Goal: Transaction & Acquisition: Purchase product/service

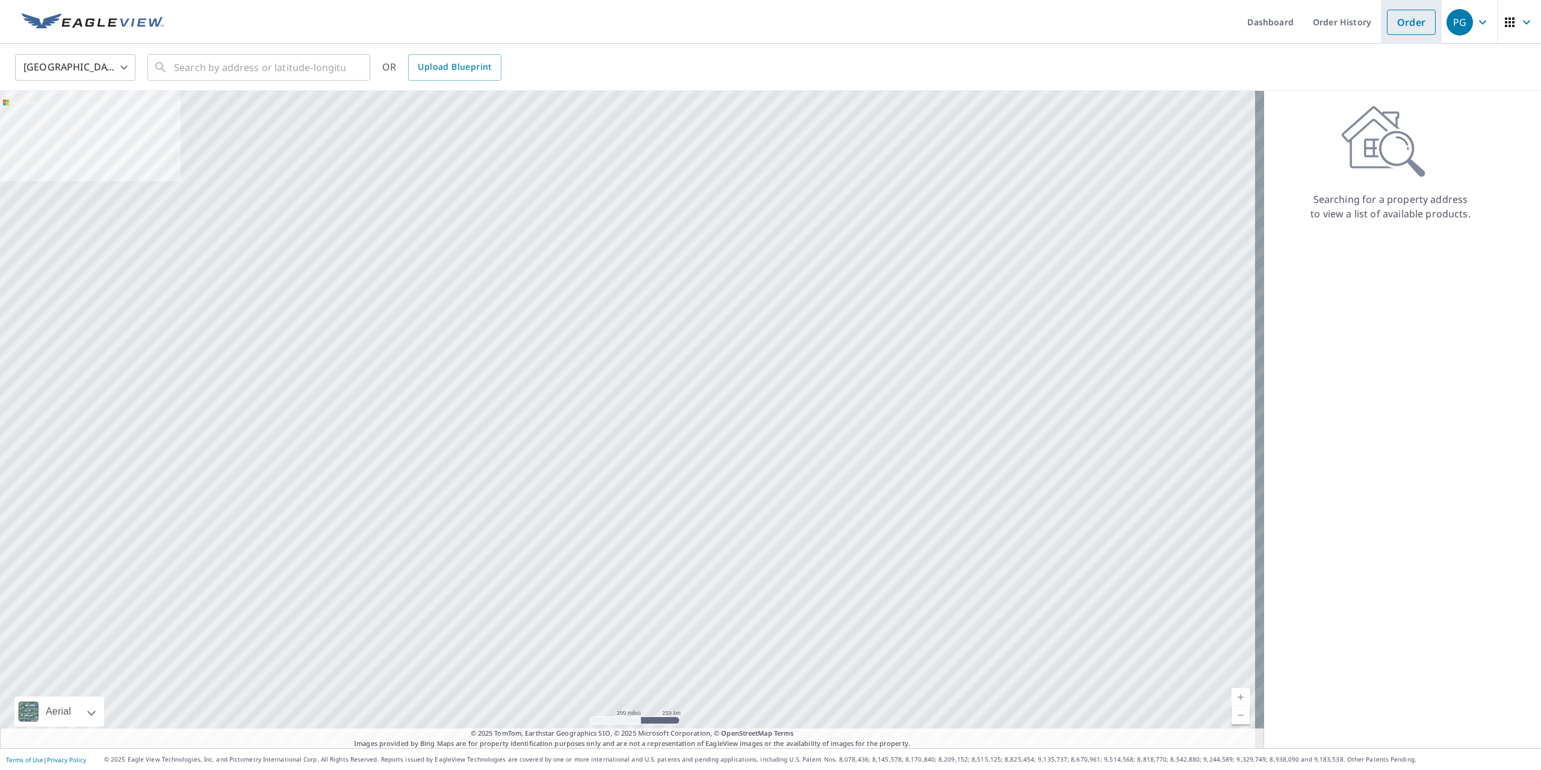
click at [1397, 29] on link "Order" at bounding box center [1411, 22] width 49 height 25
click at [435, 65] on span "Upload Blueprint" at bounding box center [454, 67] width 73 height 15
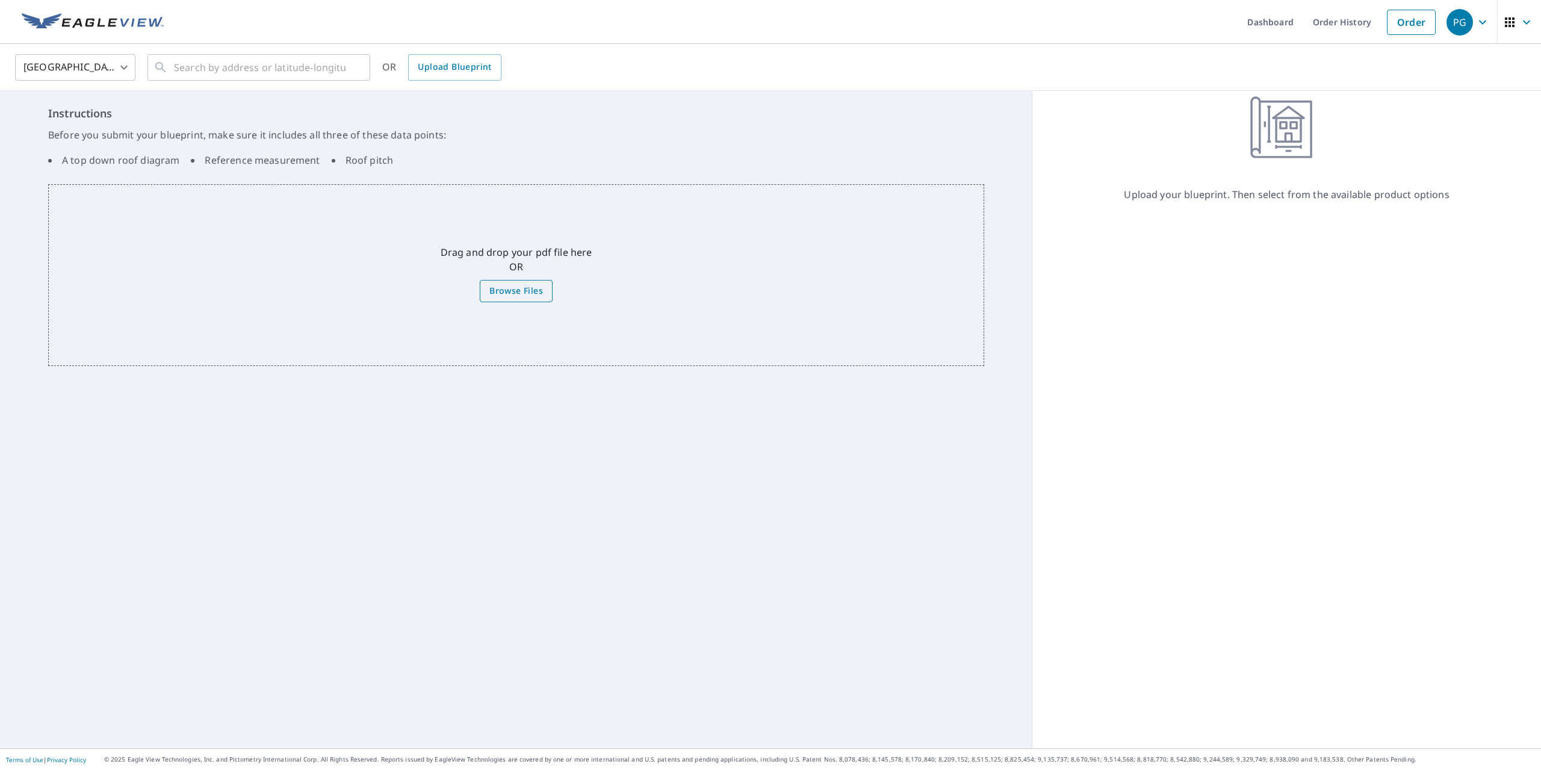
click at [522, 298] on span "Browse Files" at bounding box center [516, 291] width 54 height 15
click at [0, 0] on input "Browse Files" at bounding box center [0, 0] width 0 height 0
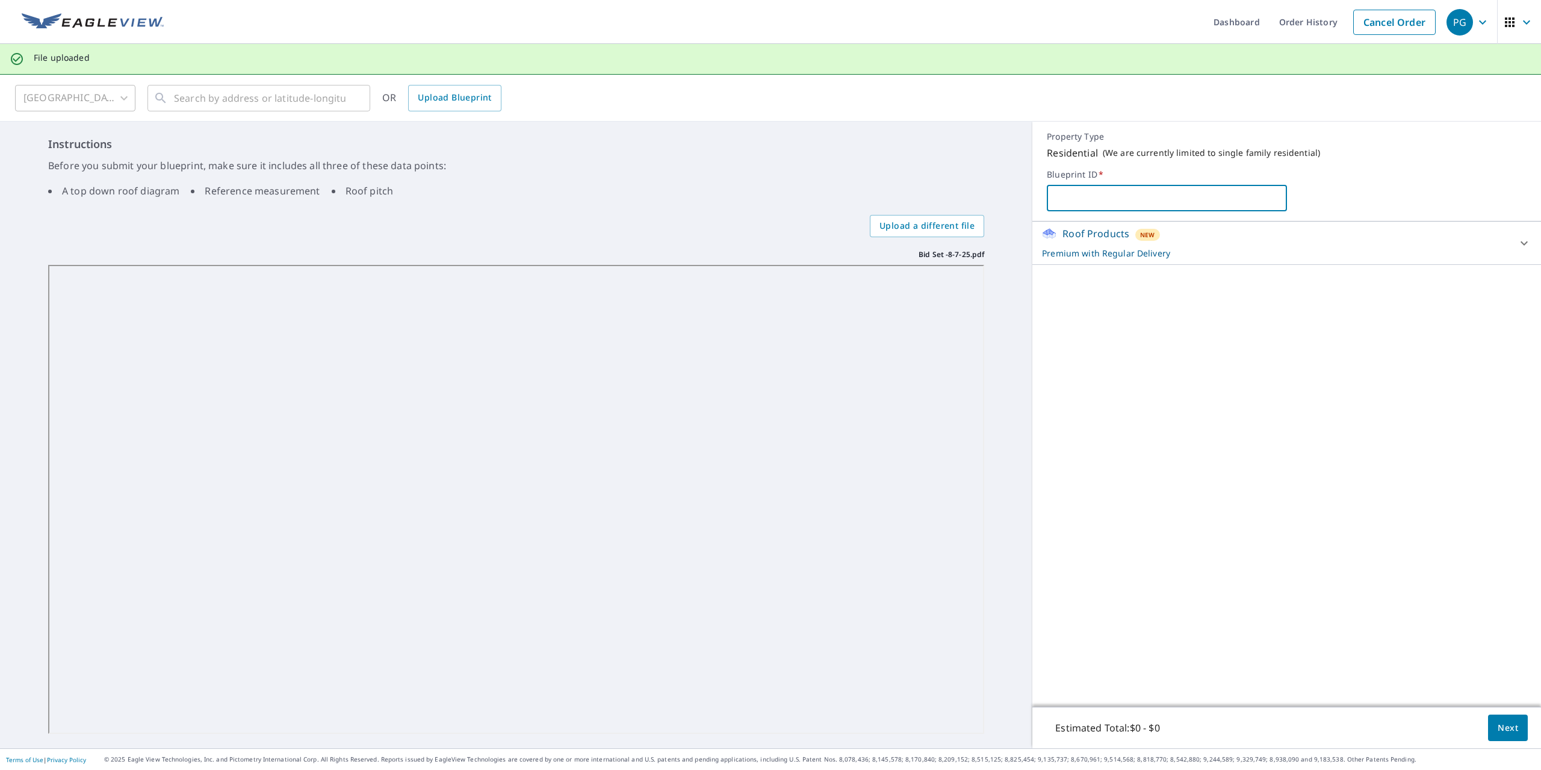
click at [1279, 191] on input "text" at bounding box center [1167, 198] width 240 height 34
click at [1261, 305] on div "Roof Products New Premium with Regular Delivery Premium $32.75 - $87 Delivery R…" at bounding box center [1286, 464] width 509 height 485
click at [1297, 241] on div "Roof Products New Premium with Regular Delivery" at bounding box center [1276, 242] width 468 height 33
click at [1483, 298] on body "PG PG Dashboard Order History Cancel Order PG File uploaded [GEOGRAPHIC_DATA] […" at bounding box center [770, 385] width 1541 height 770
click at [1485, 299] on li "Regular $0" at bounding box center [1475, 300] width 95 height 22
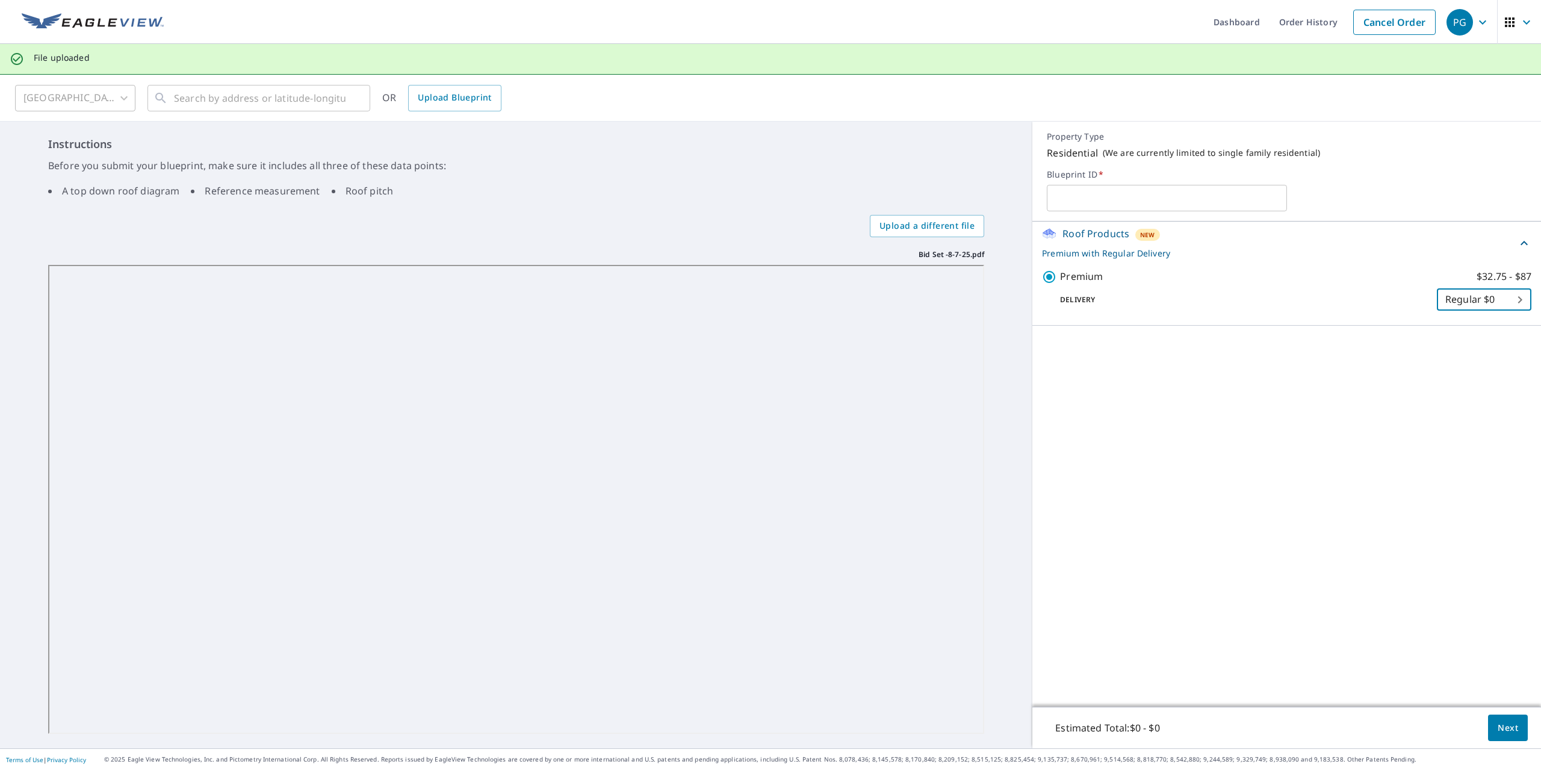
click at [1152, 205] on input "text" at bounding box center [1167, 198] width 240 height 34
type input "[PERSON_NAME]"
click at [1476, 301] on body "PG PG Dashboard Order History Cancel Order PG File uploaded [GEOGRAPHIC_DATA] […" at bounding box center [770, 385] width 1541 height 770
click at [1462, 320] on div at bounding box center [770, 385] width 1541 height 770
click at [1155, 302] on p "Delivery" at bounding box center [1239, 299] width 395 height 11
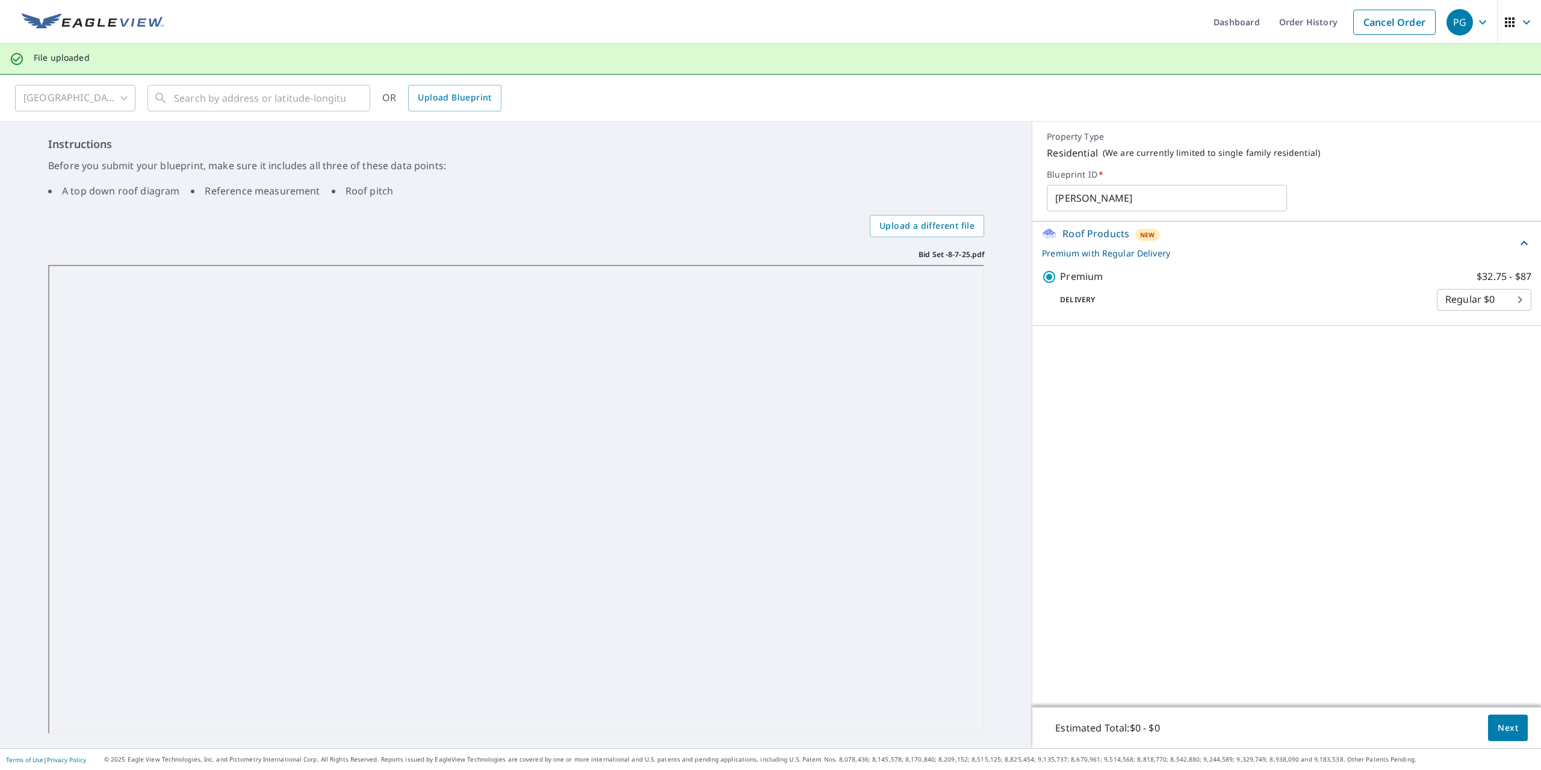
click at [1498, 733] on span "Next" at bounding box center [1508, 728] width 20 height 15
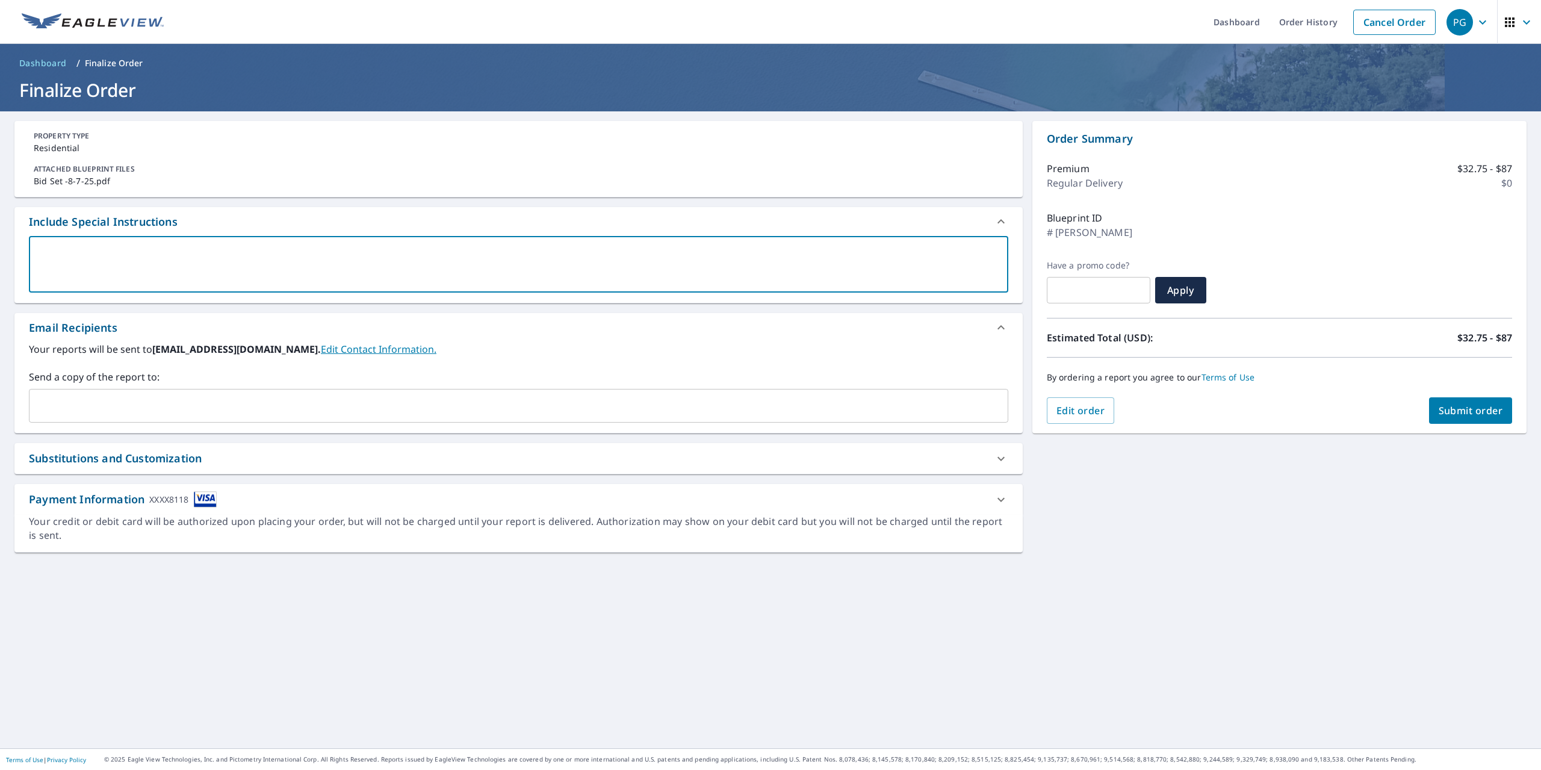
click at [344, 260] on textarea at bounding box center [518, 264] width 963 height 34
type textarea "P"
type textarea "x"
type textarea "Pl"
type textarea "x"
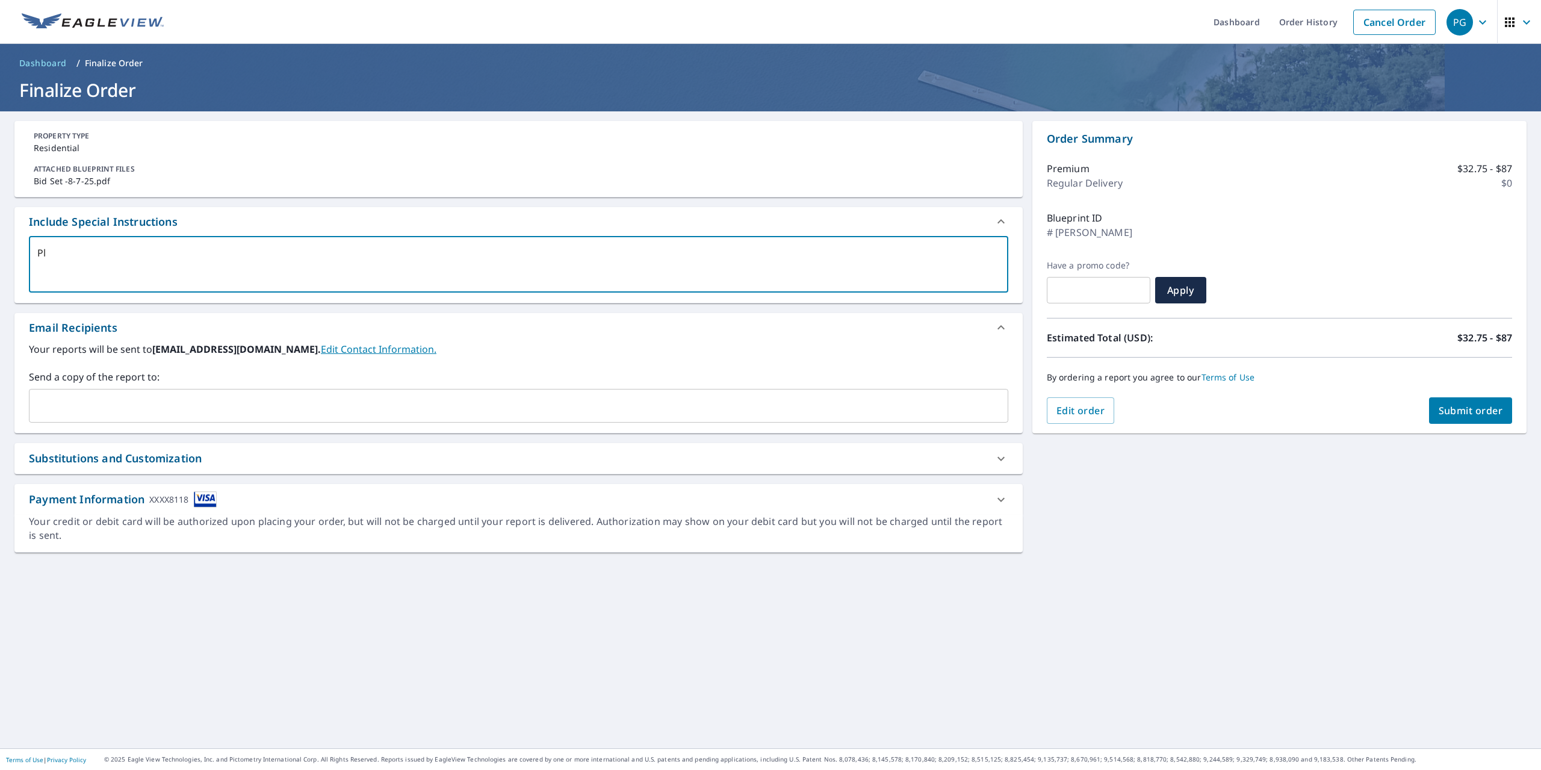
type textarea "Ple"
type textarea "x"
type textarea "Plea"
type textarea "x"
type textarea "Pleas"
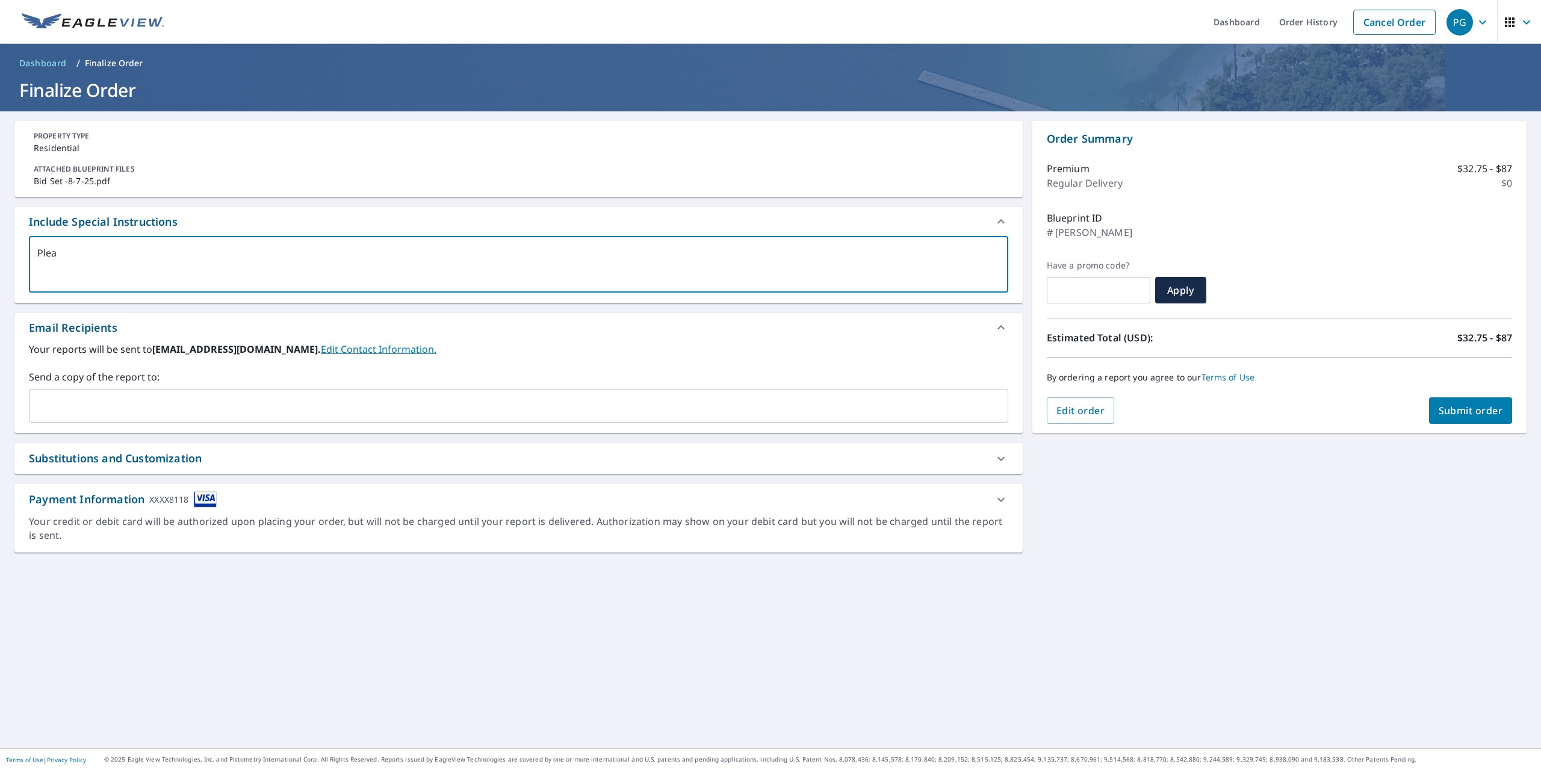
type textarea "x"
type textarea "Please"
type textarea "x"
type textarea "Please"
type textarea "x"
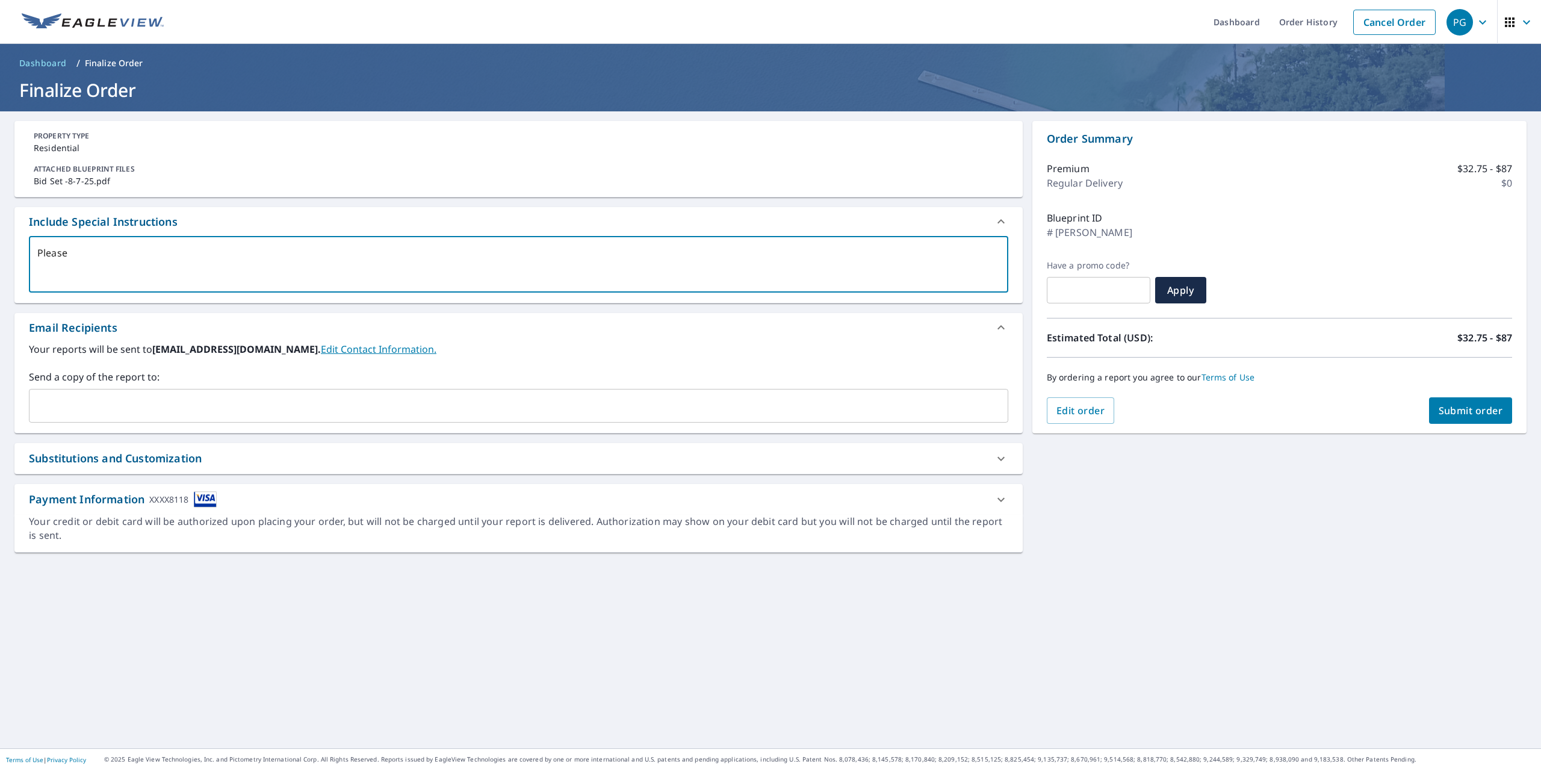
type textarea "Please i"
type textarea "x"
type textarea "Please in"
type textarea "x"
type textarea "Please inc"
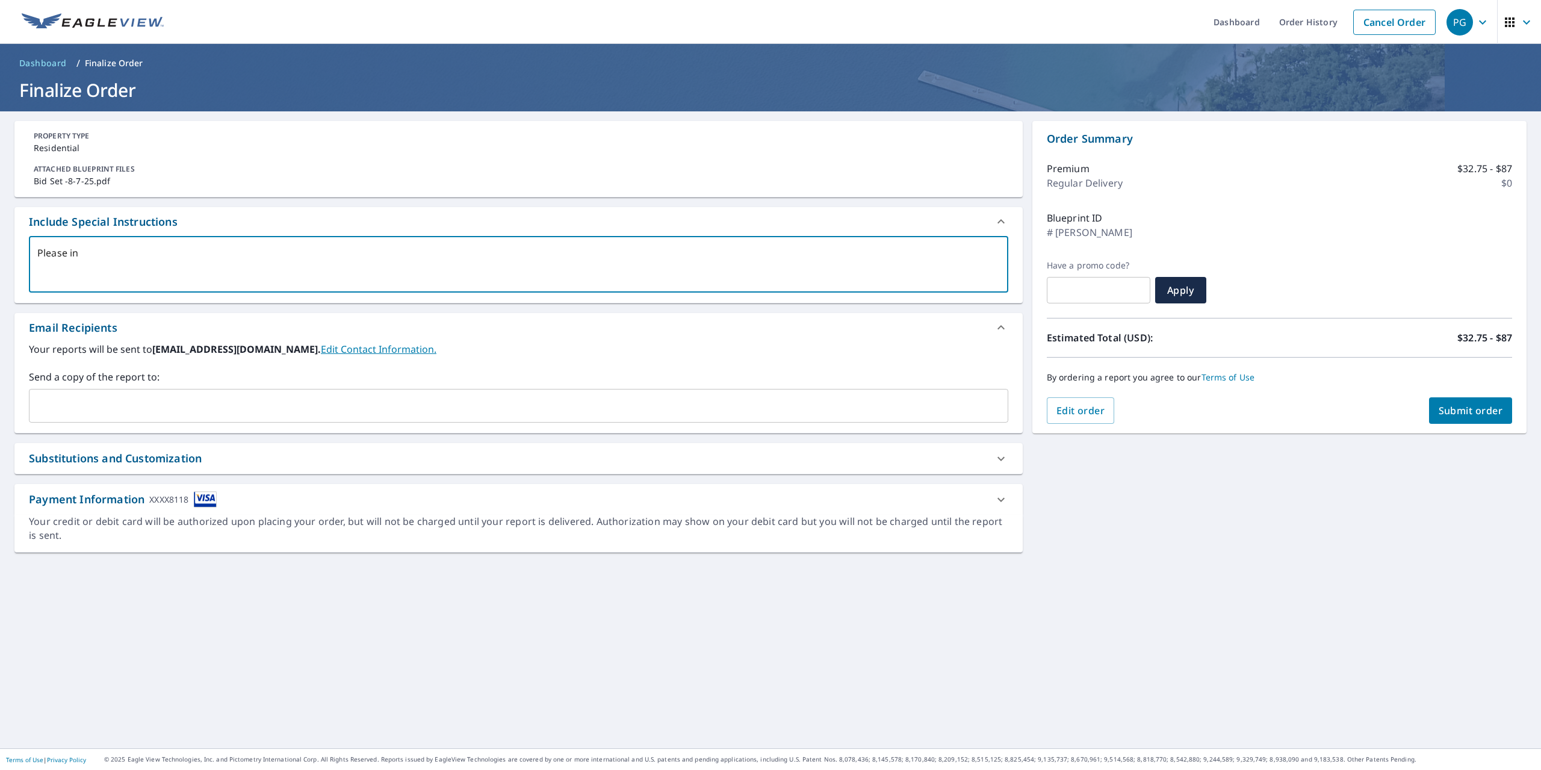
type textarea "x"
type textarea "Please incl"
type textarea "x"
type textarea "Please inclu"
type textarea "x"
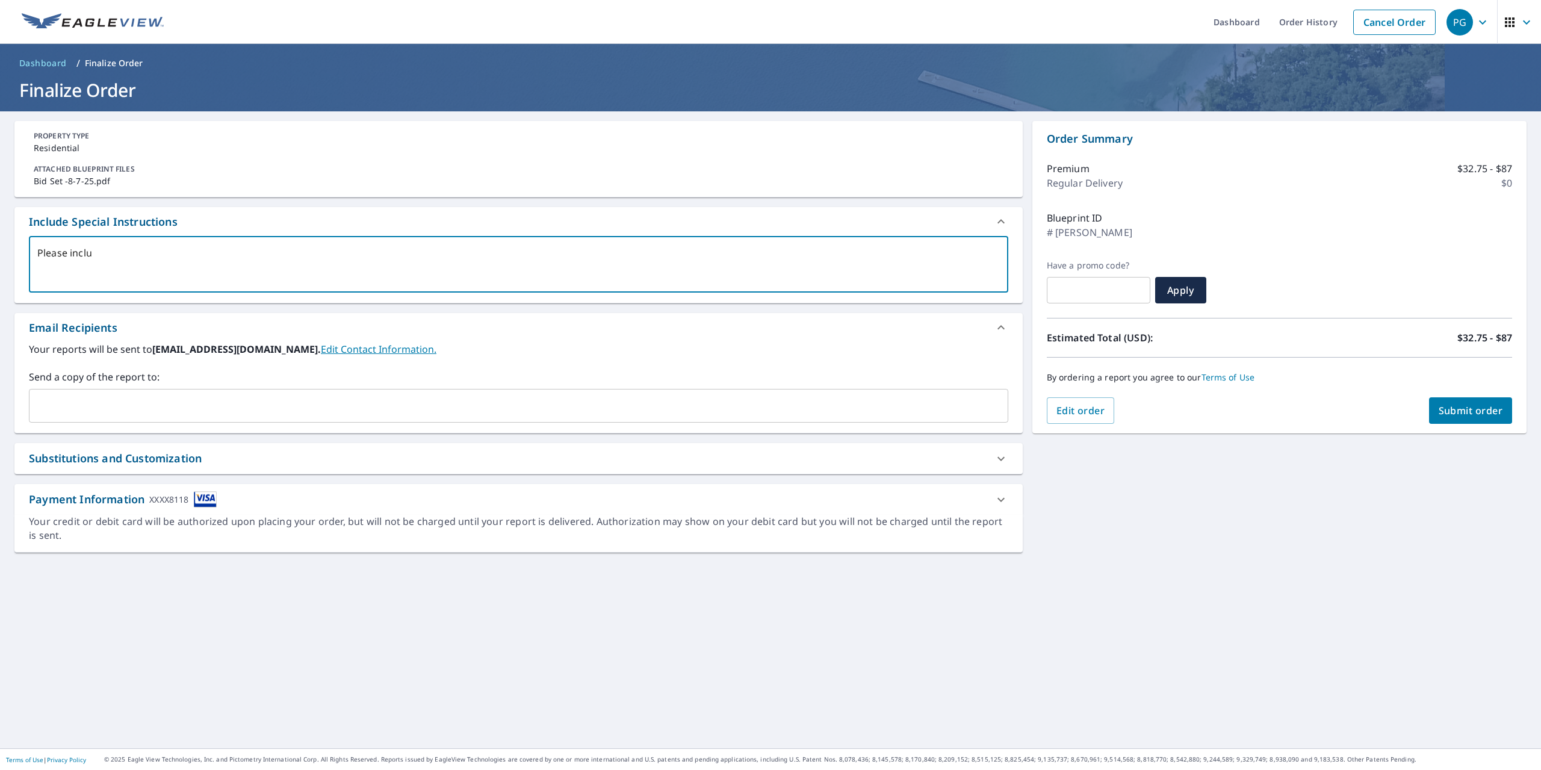
type textarea "Please includ"
type textarea "x"
type textarea "Please include"
type textarea "x"
type textarea "Please include"
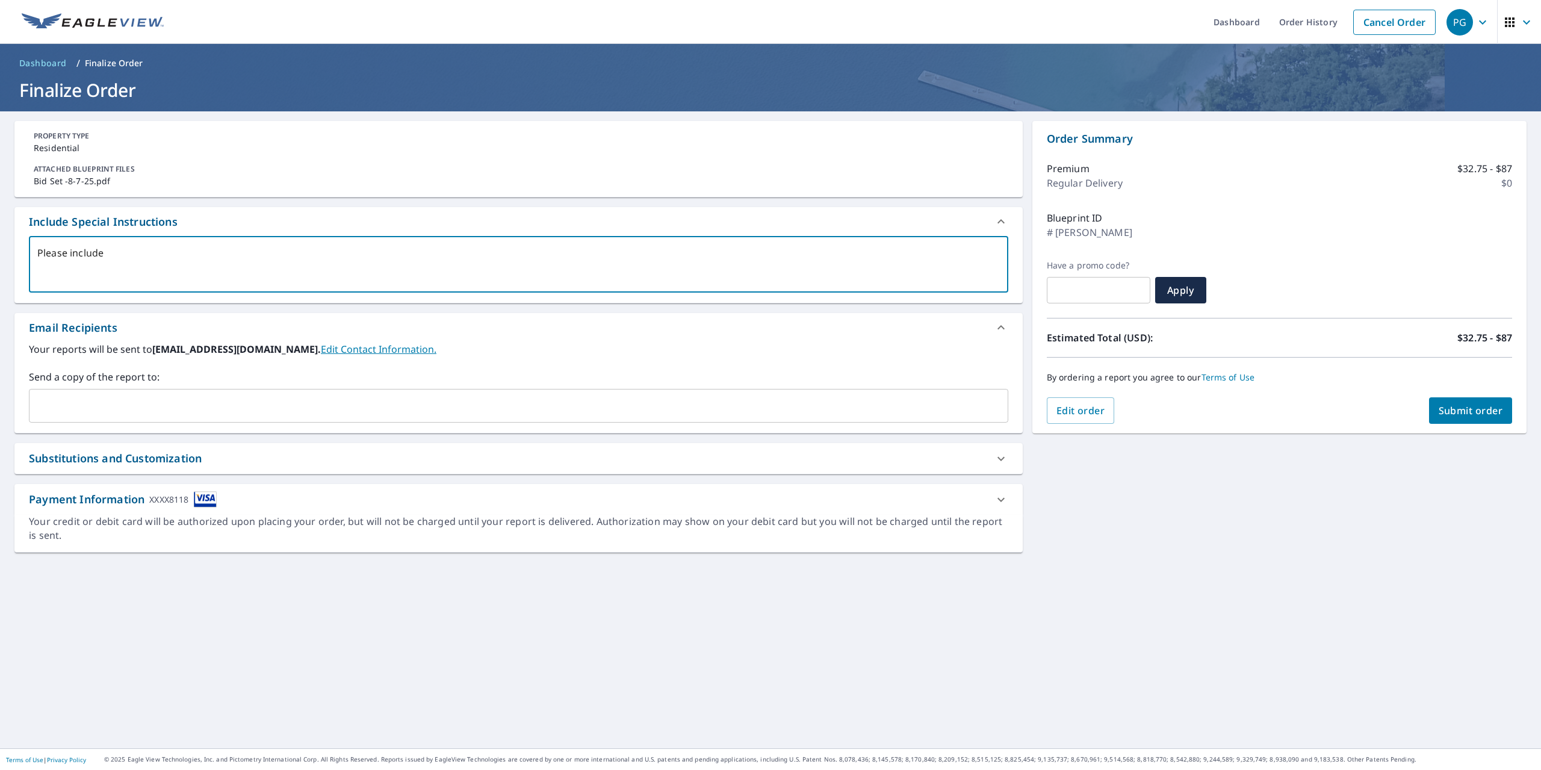
type textarea "x"
type textarea "Please include e"
type textarea "x"
type textarea "Please include el"
type textarea "x"
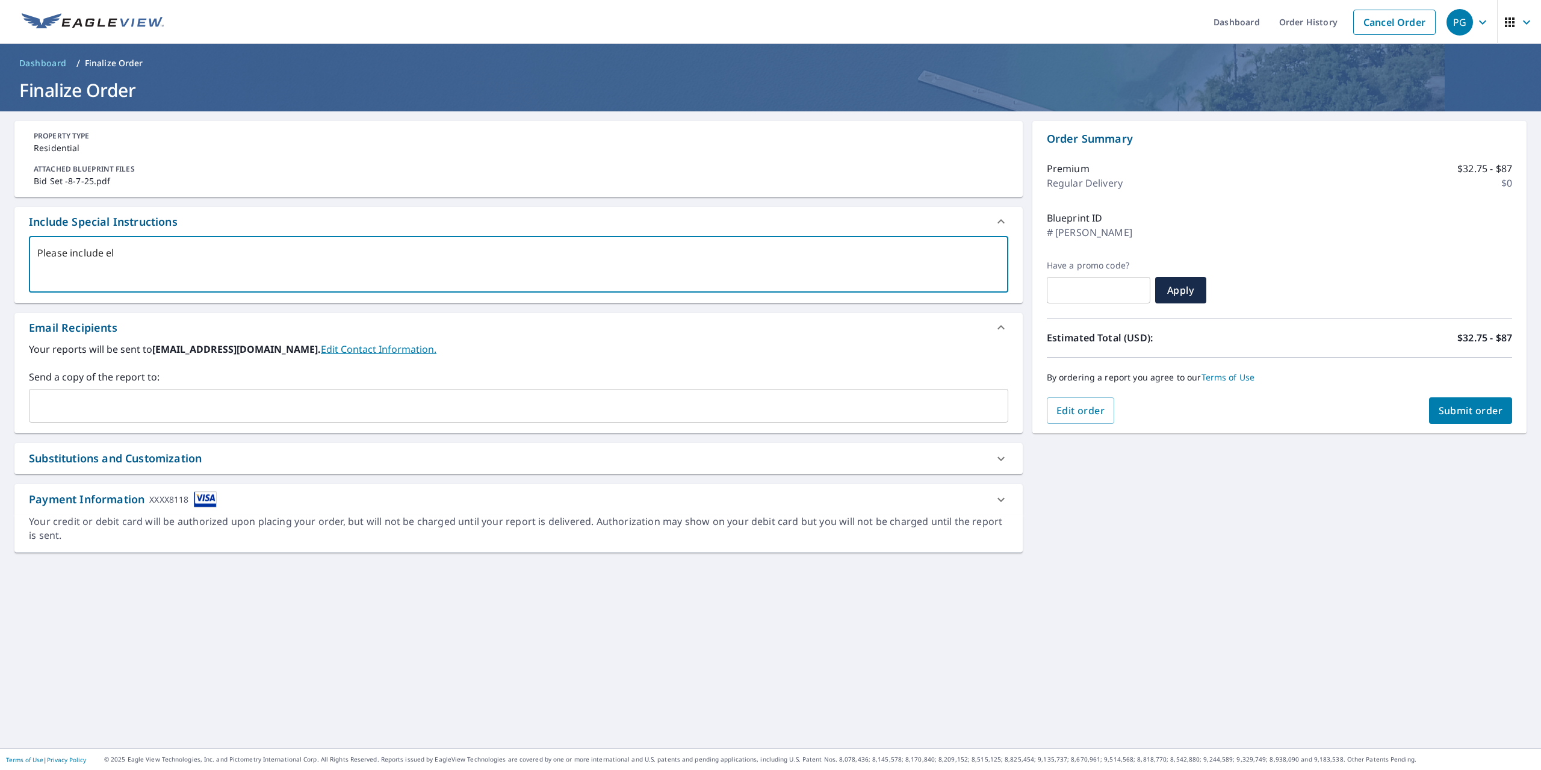
type textarea "Please include ele"
type textarea "x"
type textarea "Please include elev"
type textarea "x"
type textarea "Please include eleva"
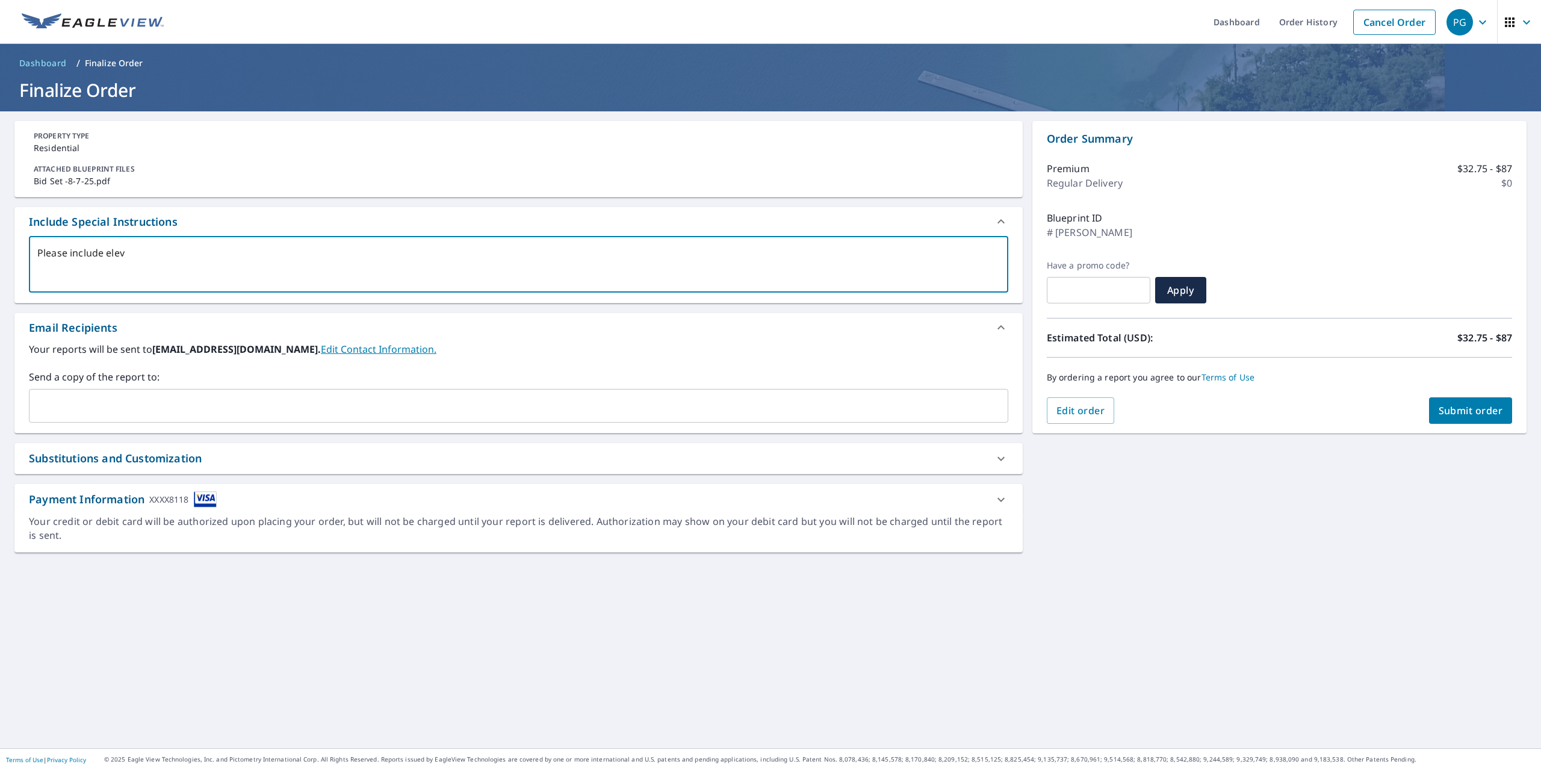
type textarea "x"
type textarea "Please include elevat"
type textarea "x"
type textarea "Please include elevati"
type textarea "x"
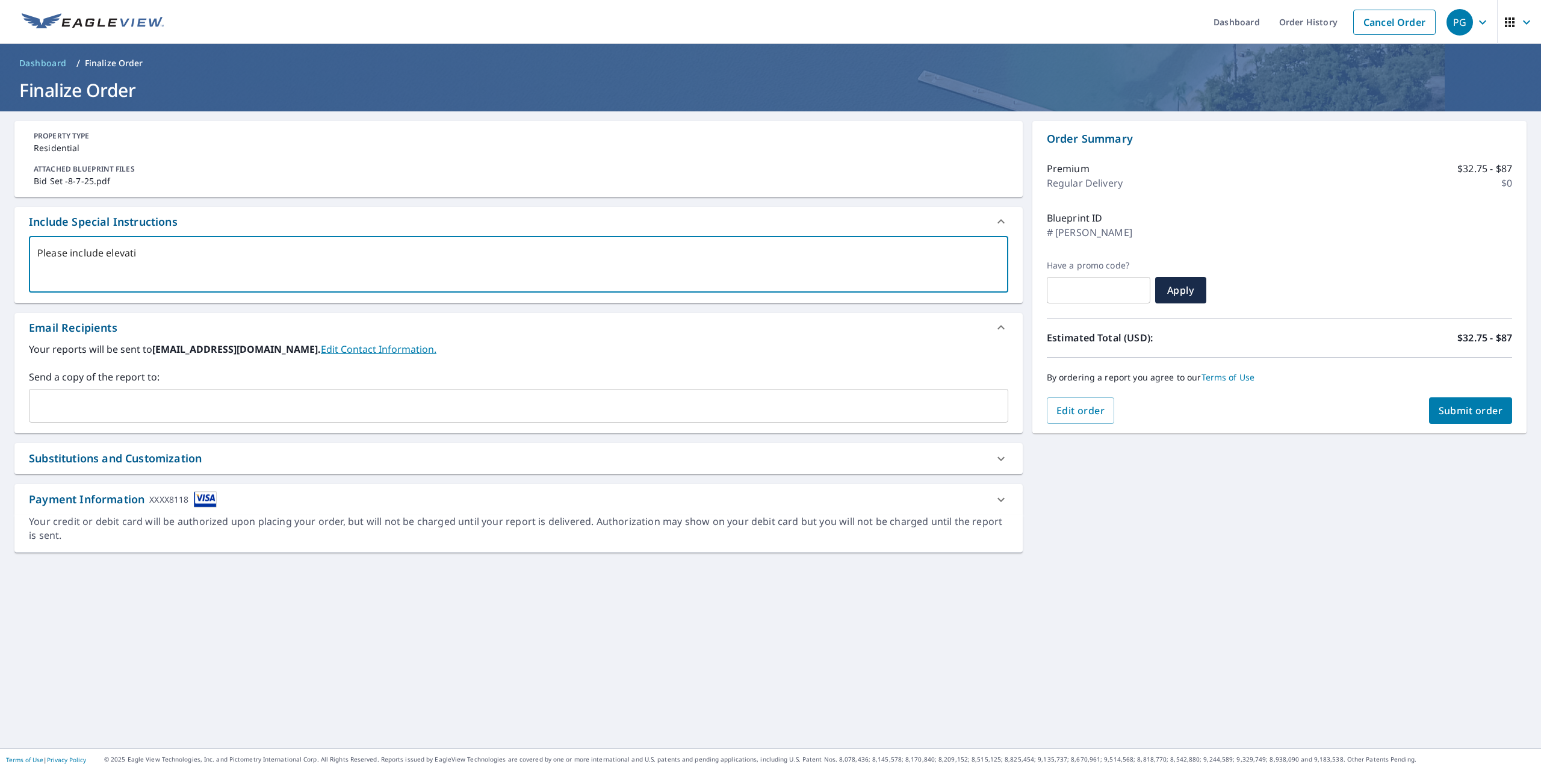
type textarea "Please include elevatio"
type textarea "x"
type textarea "Please include elevation"
type textarea "x"
type textarea "Please include elevations"
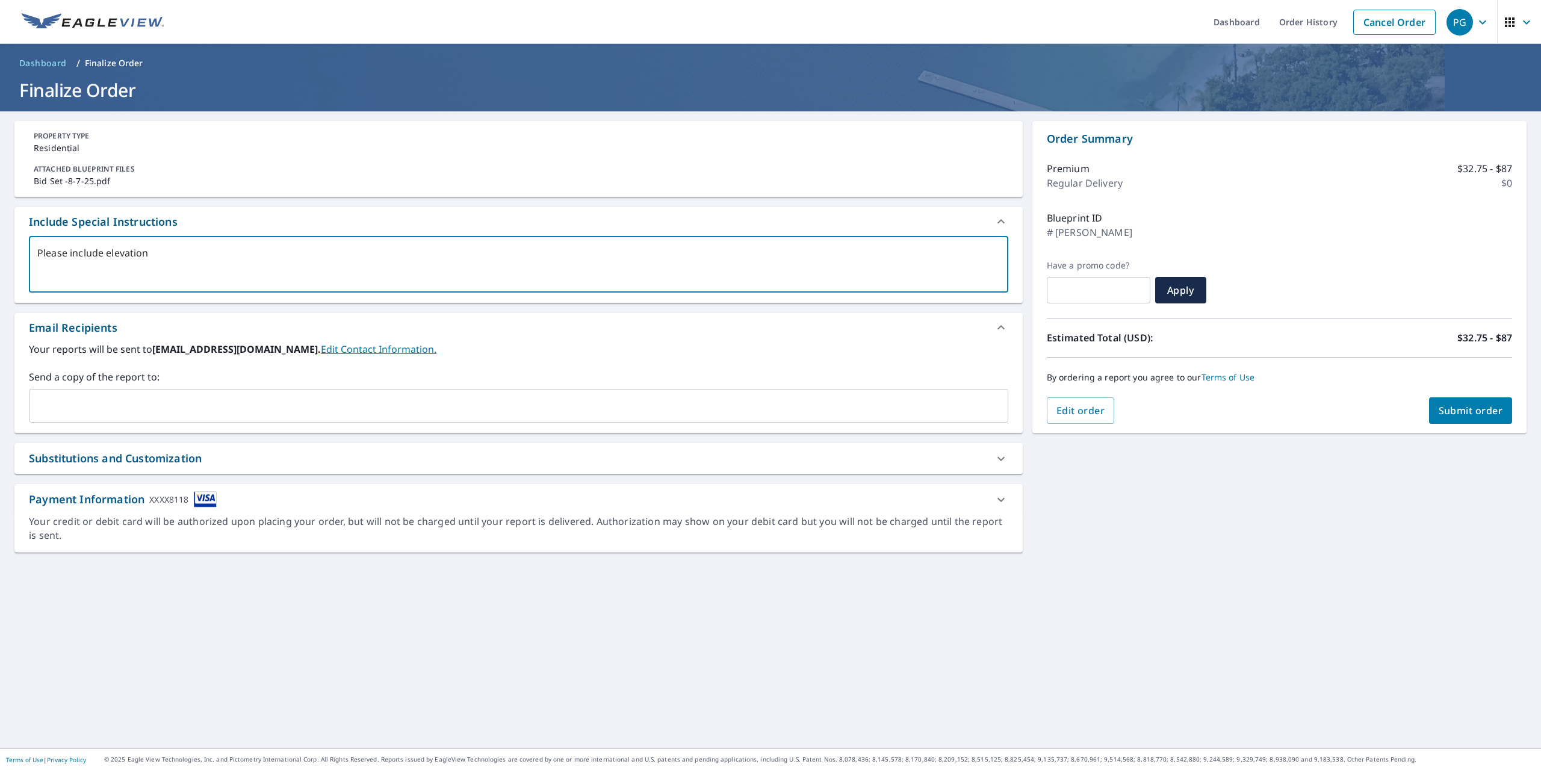
type textarea "x"
type textarea "Please include elevations"
type textarea "x"
type textarea "Please include elevations a"
type textarea "x"
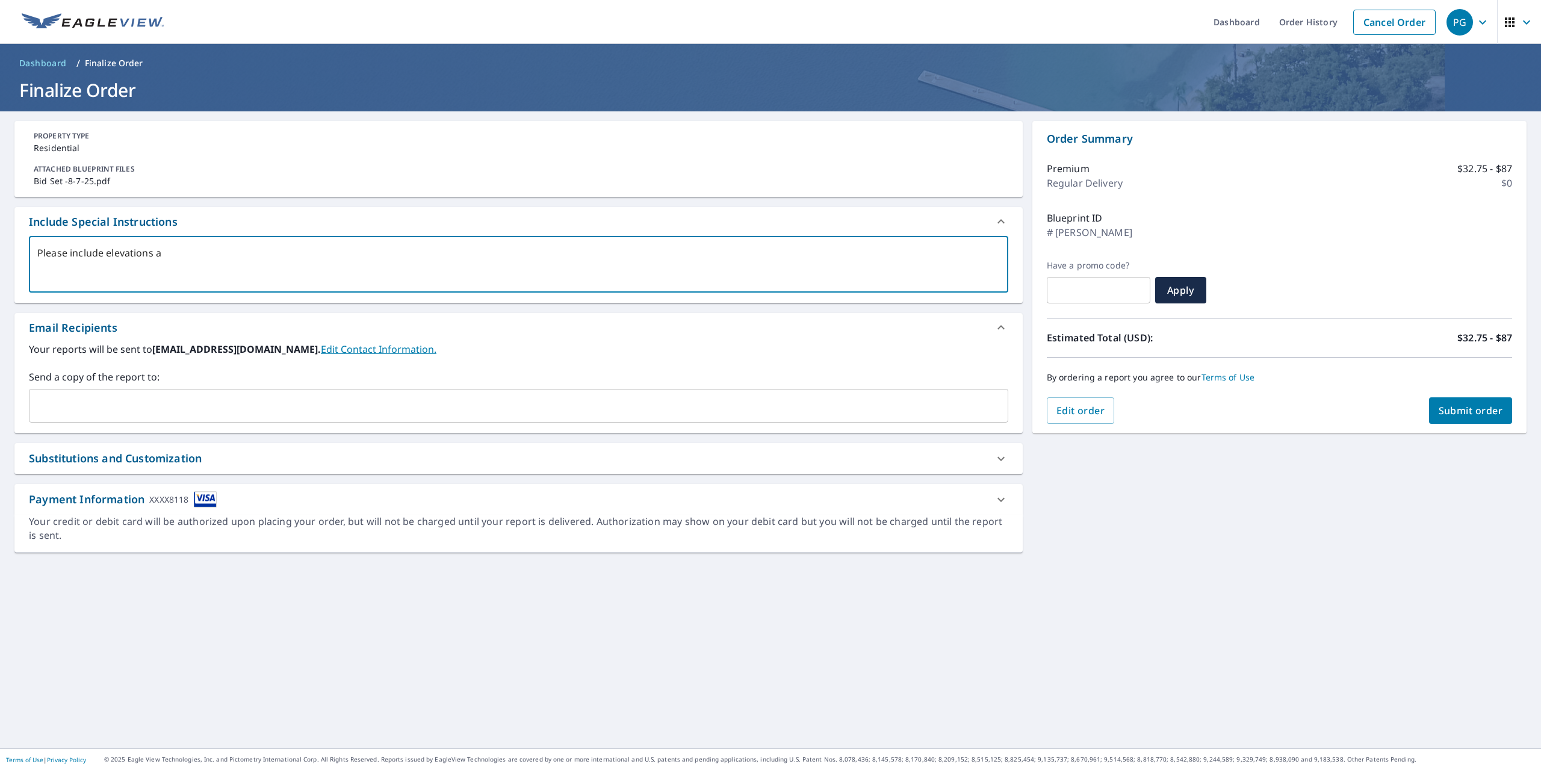
type textarea "Please include elevations an"
type textarea "x"
type textarea "Please include elevations and"
type textarea "x"
type textarea "Please include elevations and"
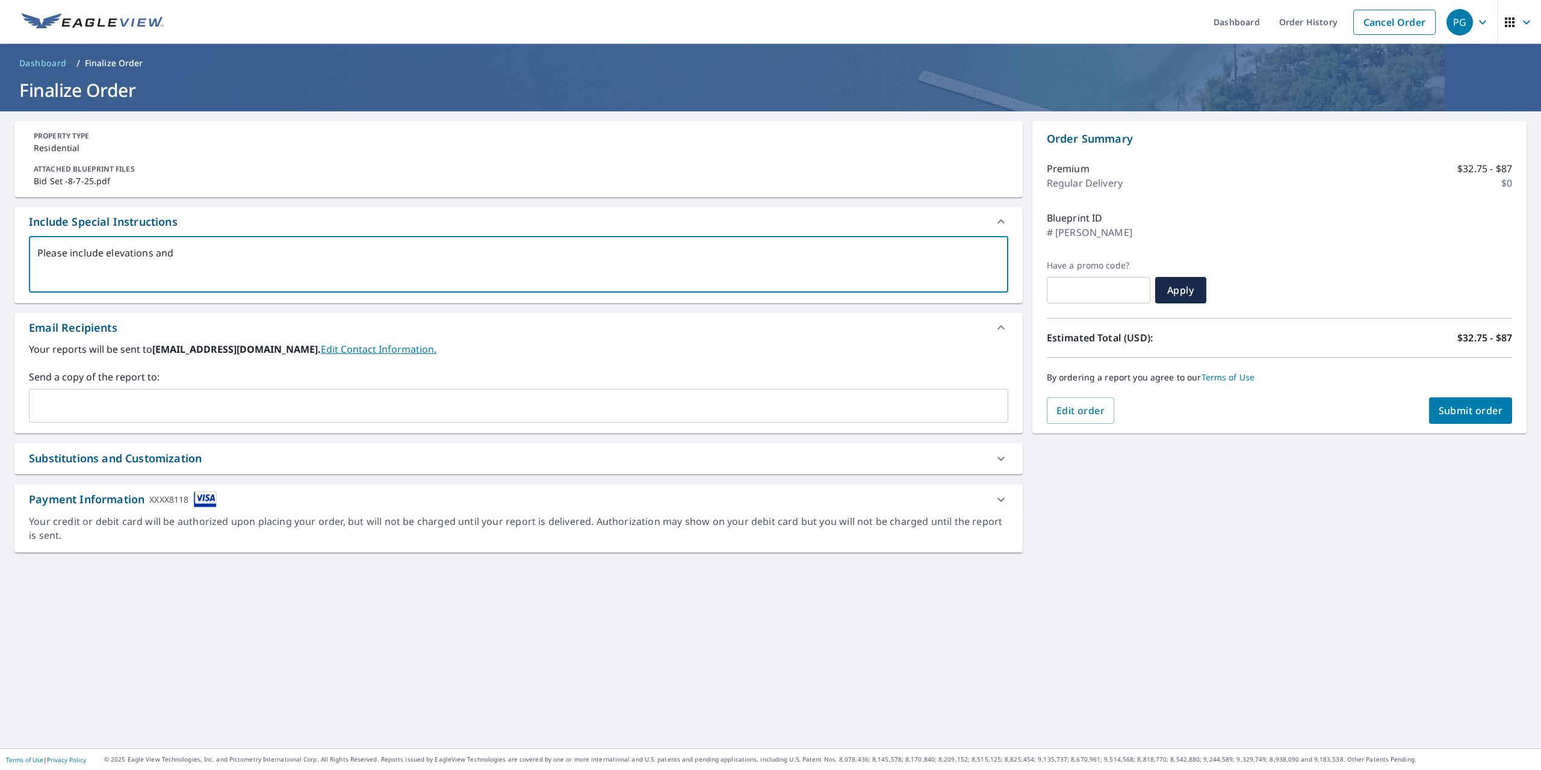
type textarea "x"
type textarea "Please include elevations and a"
type textarea "x"
type textarea "Please include elevations and al"
type textarea "x"
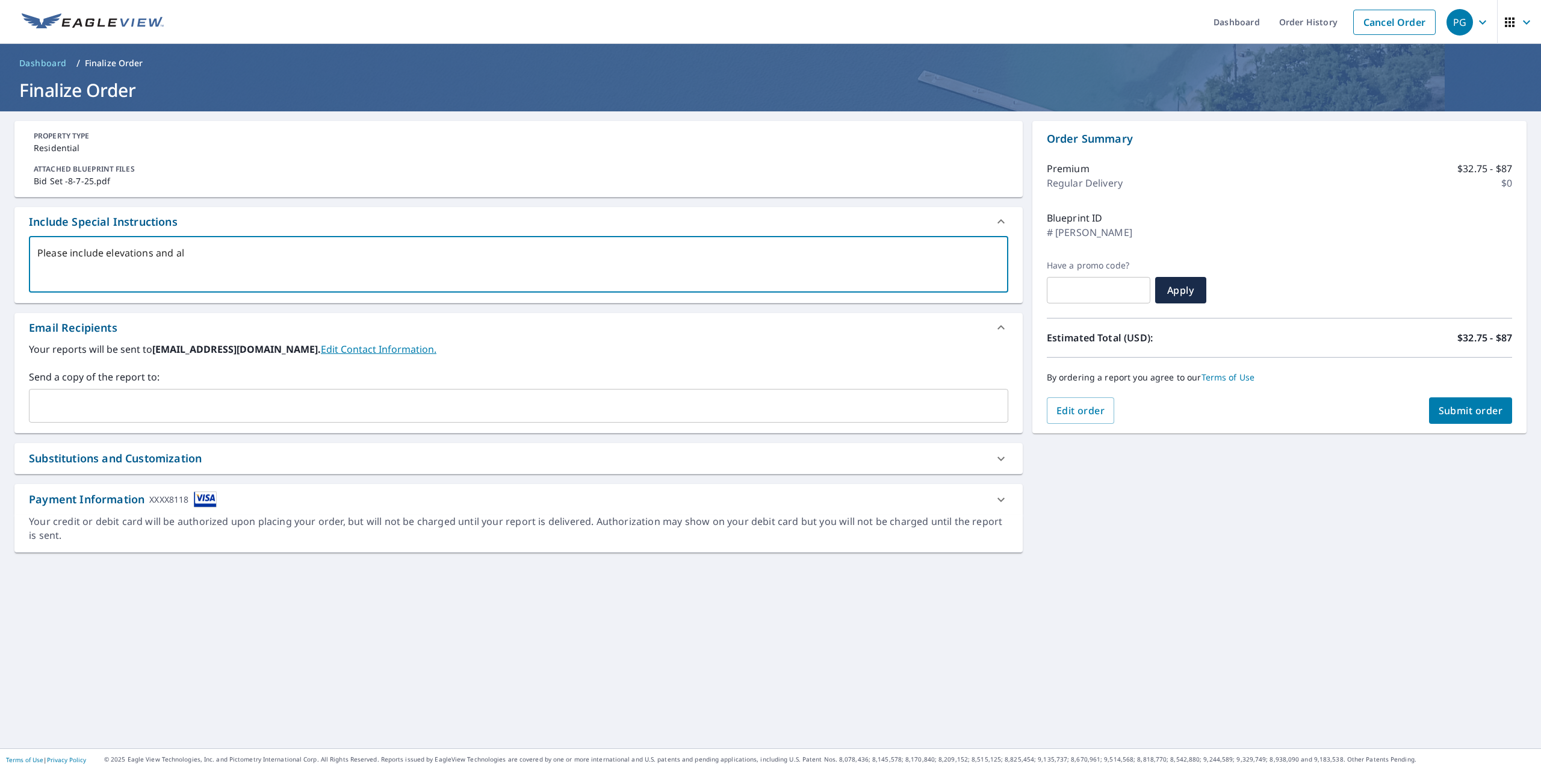
type textarea "Please include elevations and all"
type textarea "x"
type textarea "Please include elevations and all"
type textarea "x"
type textarea "Please include elevations and all r"
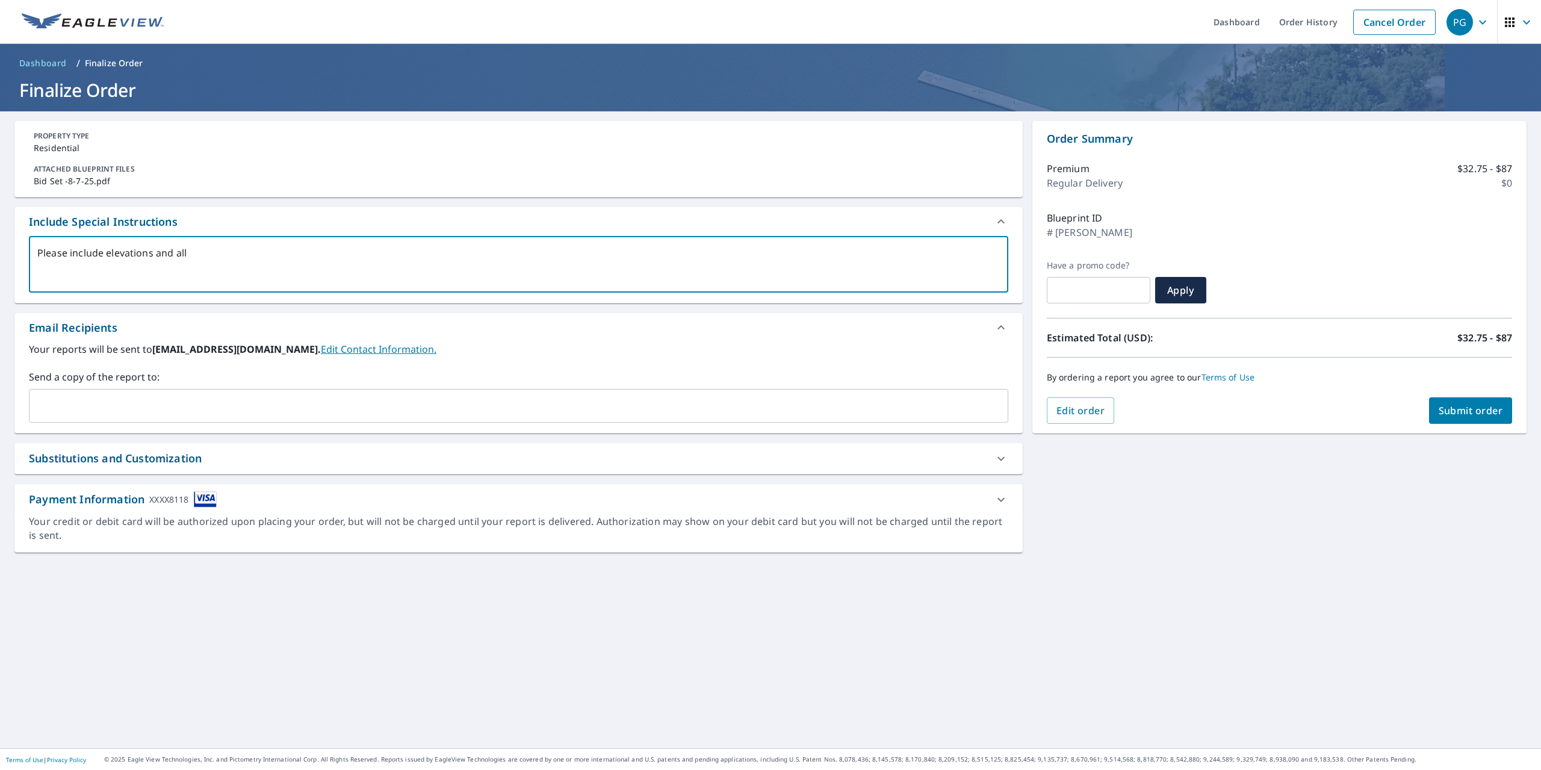
type textarea "x"
type textarea "Please include elevations and all ro"
type textarea "x"
type textarea "Please include elevations and all roo"
type textarea "x"
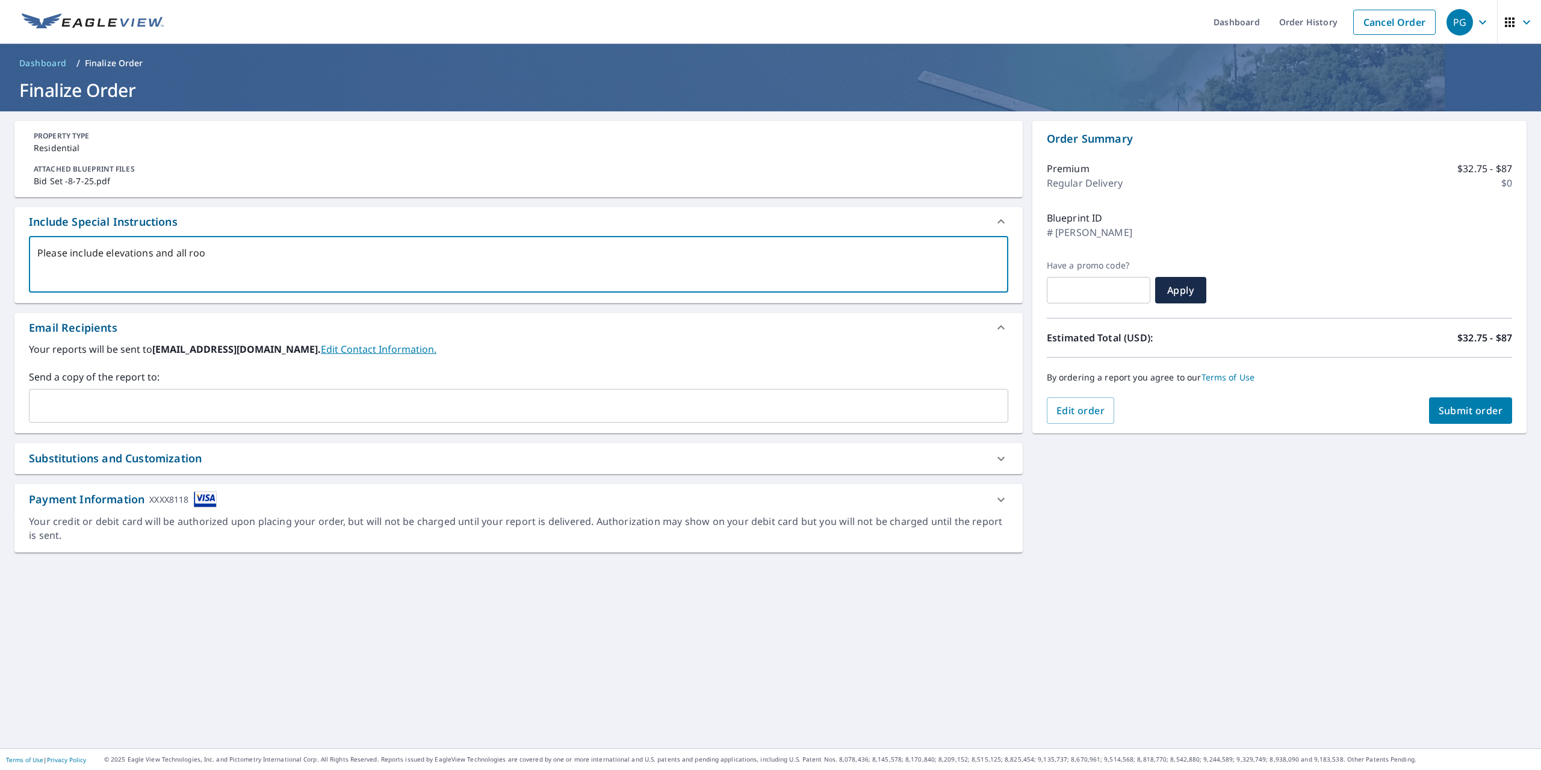
type textarea "Please include elevations and all roof"
type textarea "x"
type textarea "Please include elevations and all roof"
type textarea "x"
type textarea "Please include elevations and all roof f"
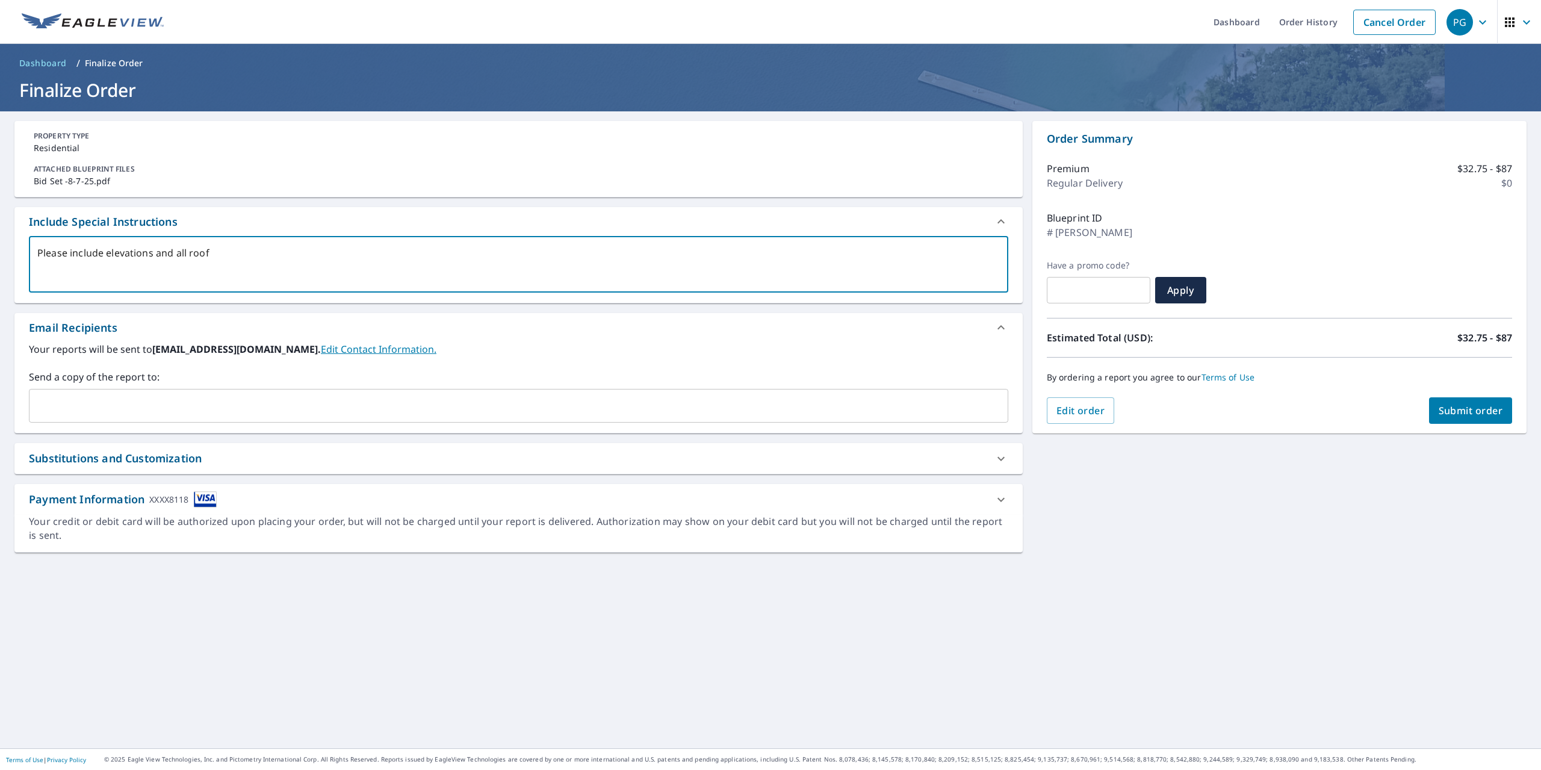
type textarea "x"
type textarea "Please include elevations and all roof fi"
type textarea "x"
type textarea "Please include elevations and all roof fin"
type textarea "x"
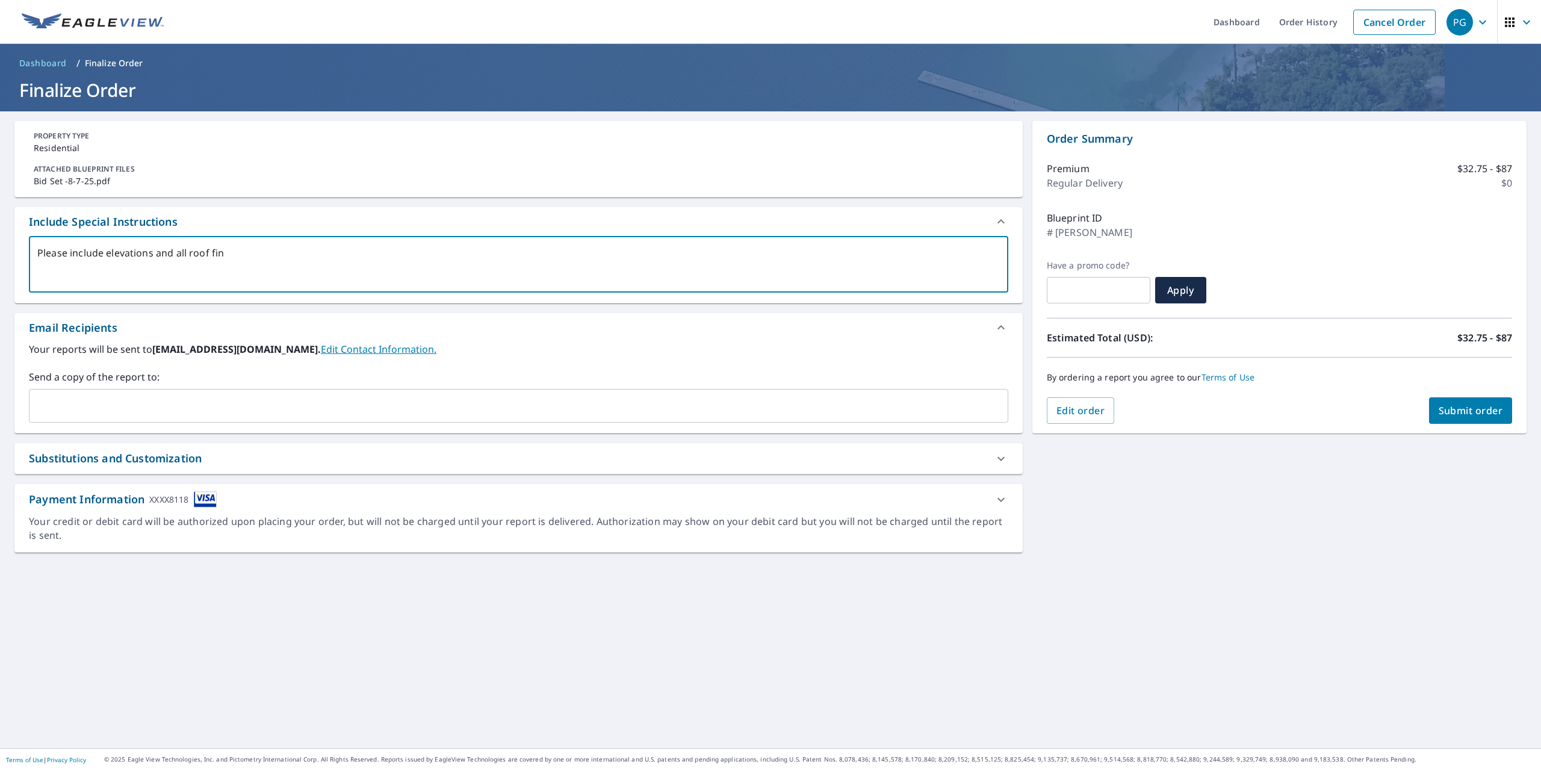
type textarea "Please include elevations and all roof find"
type textarea "x"
type textarea "Please include elevations and all roof findi"
type textarea "x"
type textarea "Please include elevations and all roof findin"
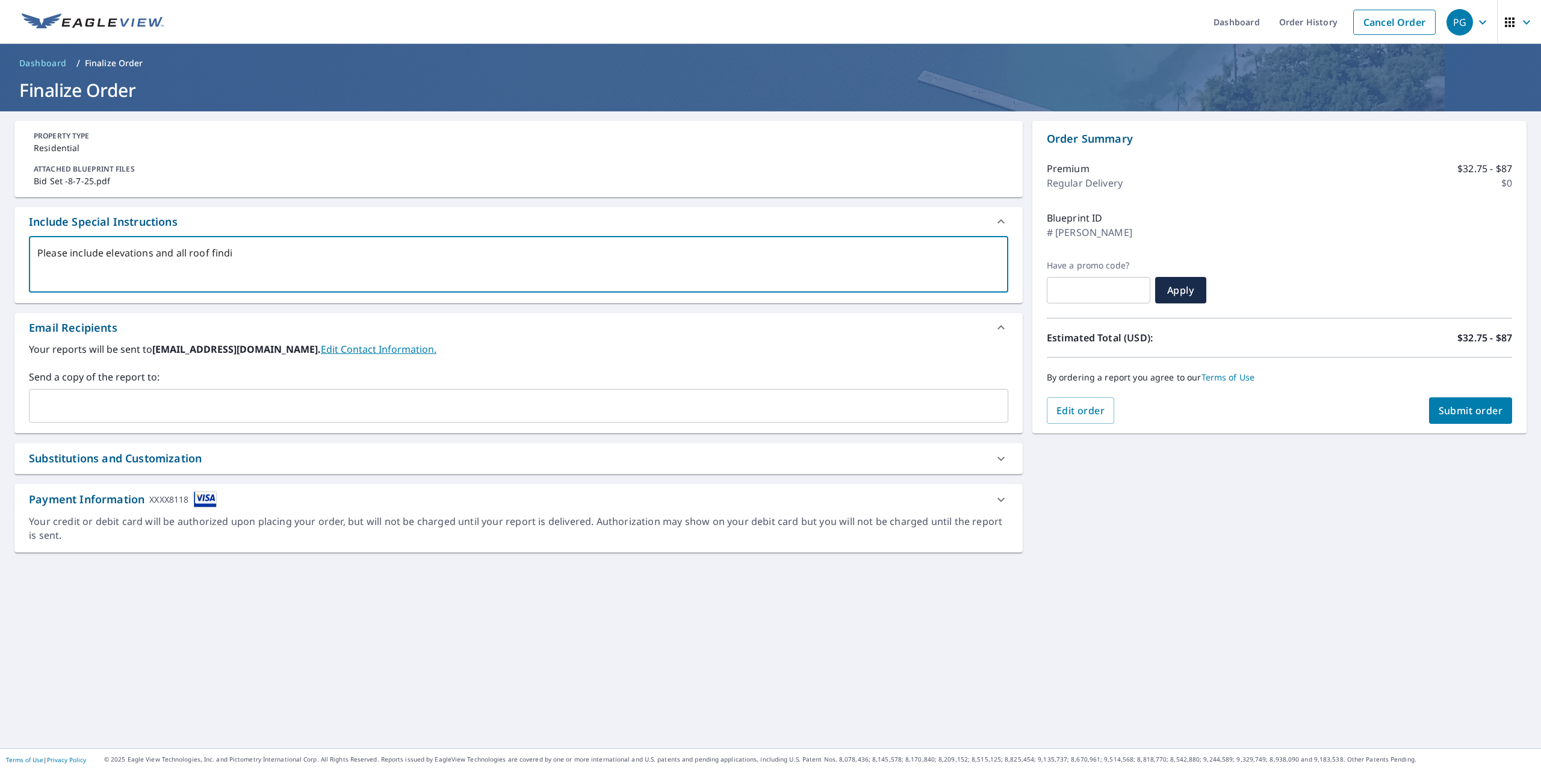
type textarea "x"
type textarea "Please include elevations and all roof finding"
type textarea "x"
type textarea "Please include elevations and all roof findings"
type textarea "x"
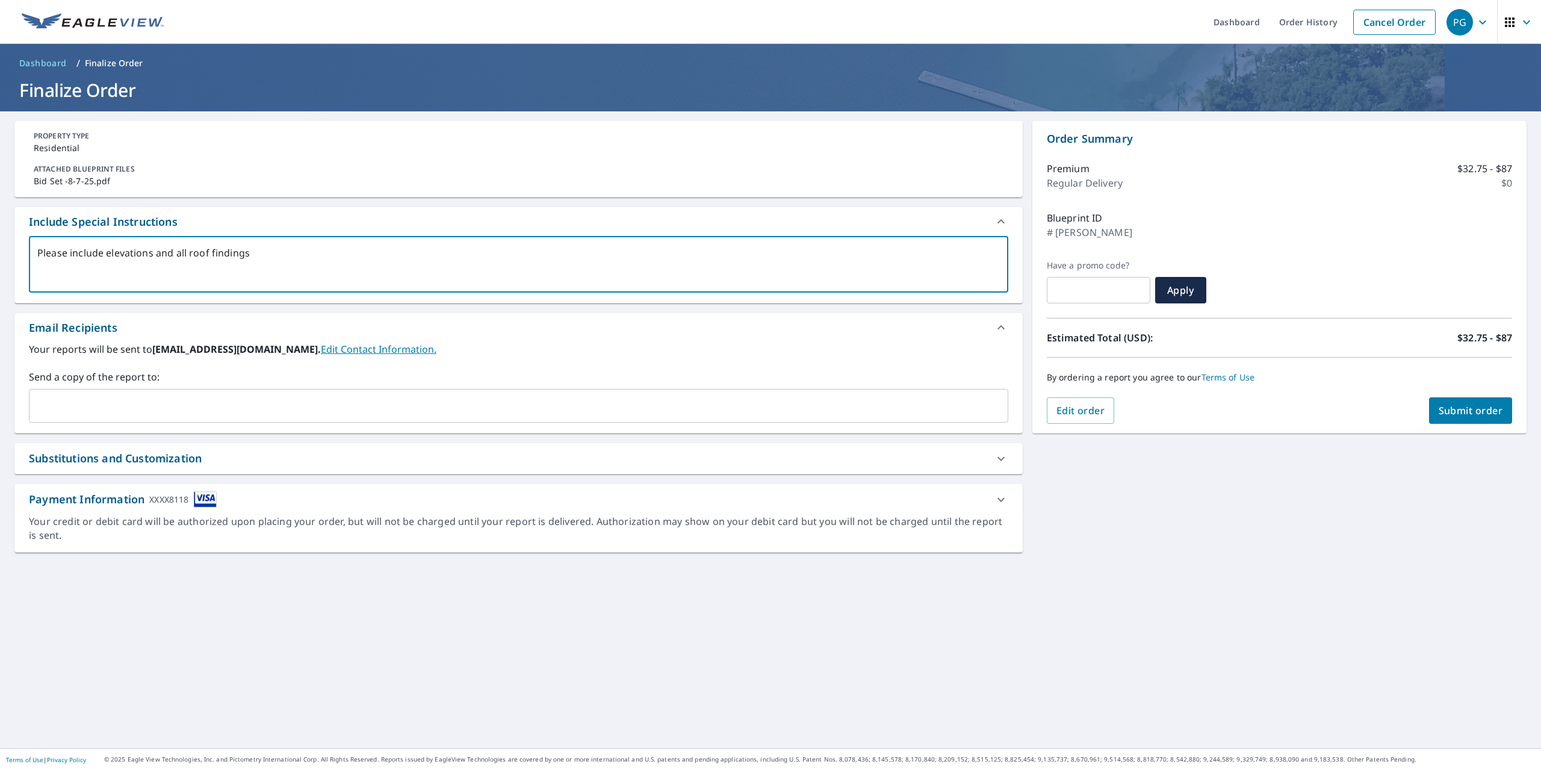
type textarea "Please include elevations and all roof findings."
type textarea "x"
type textarea "Please include elevations and all roof findings."
type textarea "x"
type textarea "Please include elevations and all roof findings."
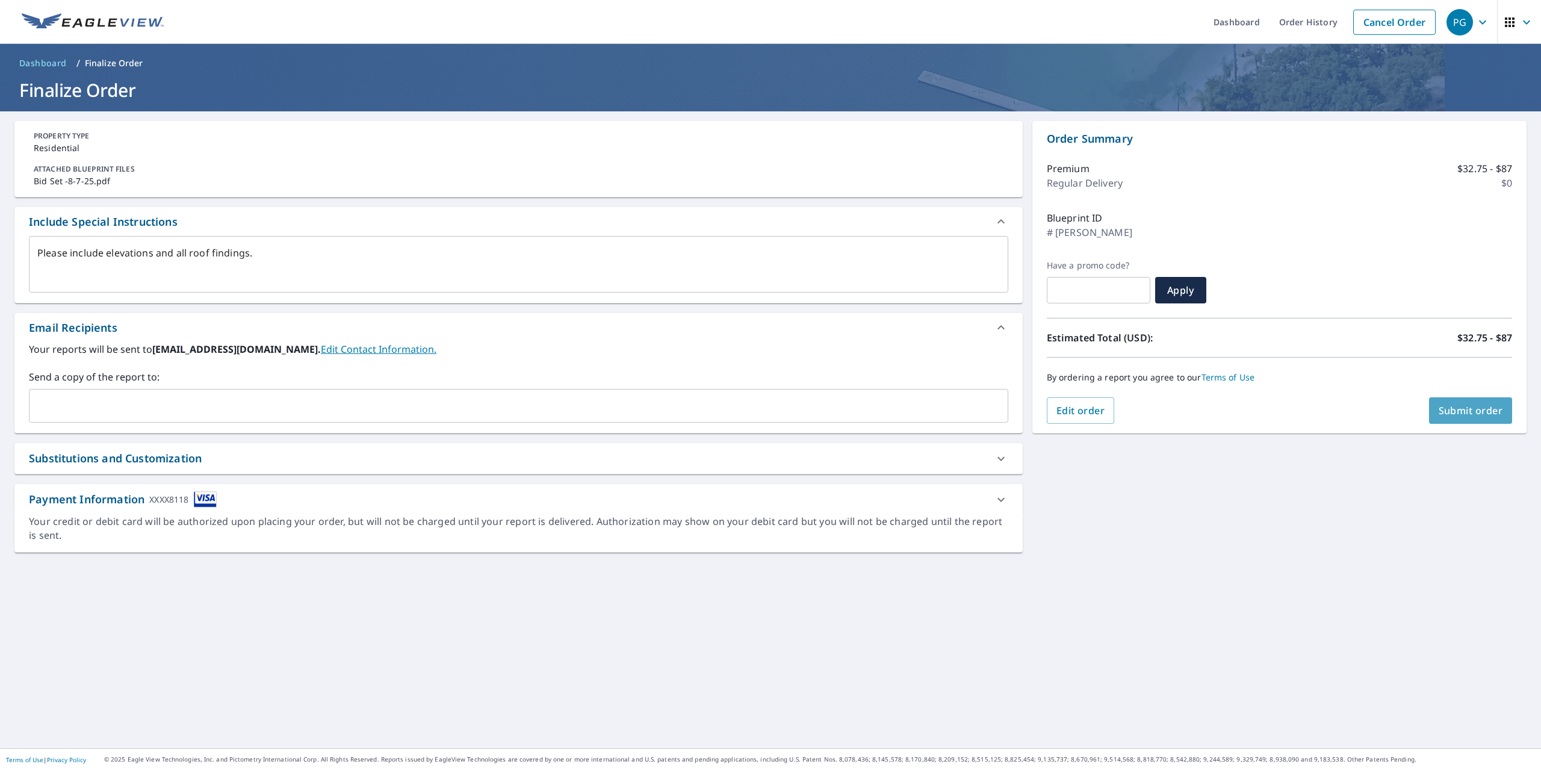
click at [1453, 412] on span "Submit order" at bounding box center [1471, 410] width 64 height 13
type textarea "x"
